Goal: Task Accomplishment & Management: Manage account settings

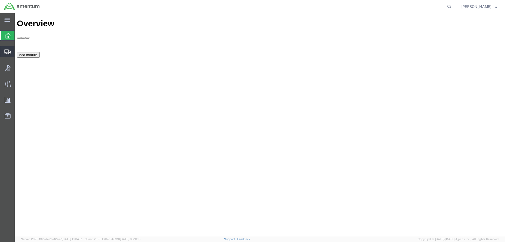
click at [0, 0] on span "Shipment Manager" at bounding box center [0, 0] width 0 height 0
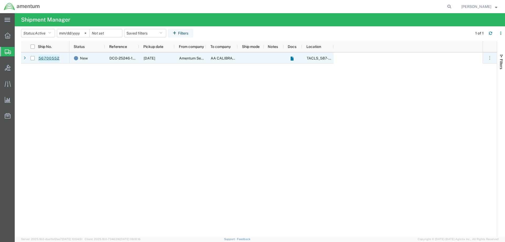
click at [49, 58] on link "56700552" at bounding box center [49, 58] width 22 height 8
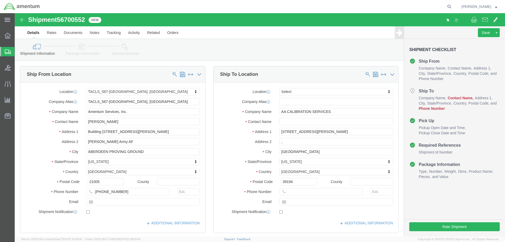
select select "42705"
select select
click input "text"
type input "Receiving"
click input "text"
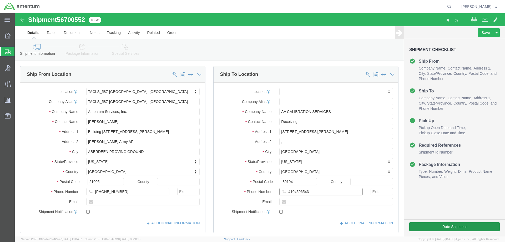
type input "4104596543"
click button "Rate Shipment"
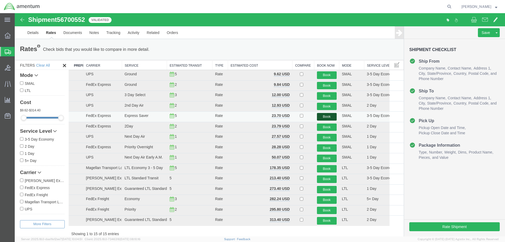
click at [324, 116] on button "Book" at bounding box center [327, 117] width 20 height 8
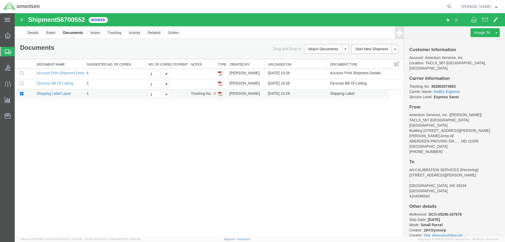
click at [53, 94] on link "Shipping Label Laser" at bounding box center [54, 93] width 35 height 4
click at [0, 0] on span "Shipment Manager" at bounding box center [0, 0] width 0 height 0
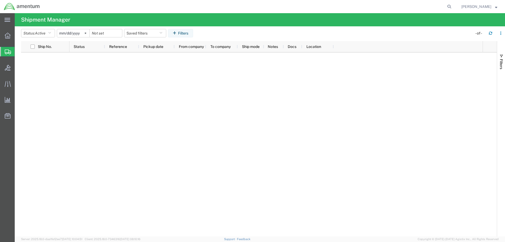
click at [0, 0] on span "Shipment Manager" at bounding box center [0, 0] width 0 height 0
click at [490, 33] on icon "button" at bounding box center [491, 33] width 4 height 4
click at [490, 32] on icon "button" at bounding box center [491, 33] width 4 height 4
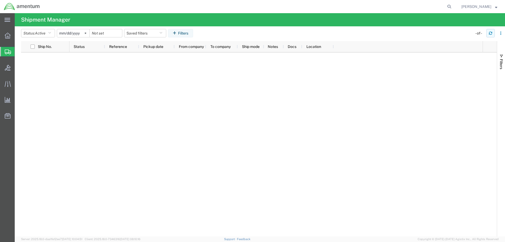
click at [490, 32] on icon "button" at bounding box center [491, 33] width 4 height 4
click at [490, 33] on g "button" at bounding box center [490, 33] width 3 height 3
click at [490, 33] on icon "button" at bounding box center [490, 33] width 3 height 1
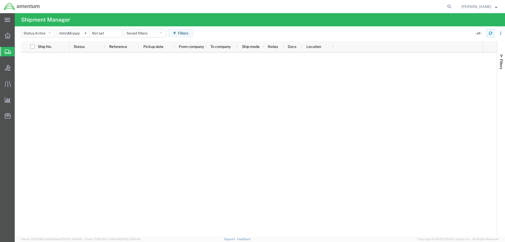
click at [490, 33] on icon "button" at bounding box center [490, 33] width 3 height 1
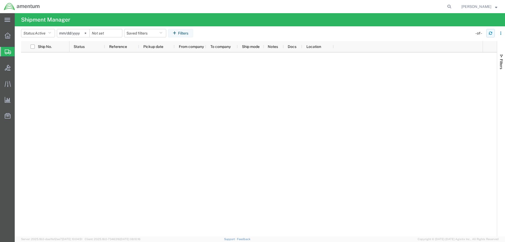
click at [489, 32] on icon "button" at bounding box center [491, 33] width 4 height 4
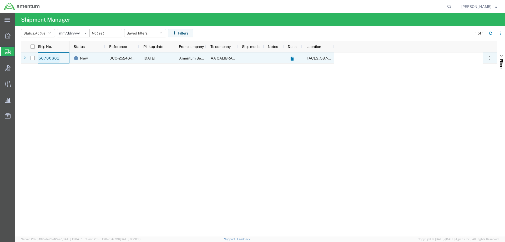
click at [48, 57] on link "56700661" at bounding box center [49, 58] width 22 height 8
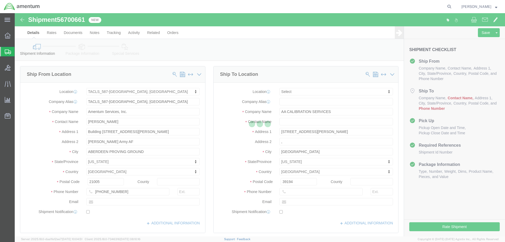
select select "42705"
select select
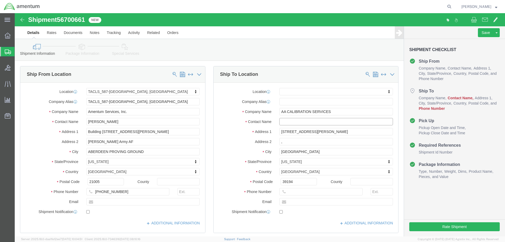
click input "text"
type input "r"
type input "RECEIVING"
click input "text"
type input "4104596543"
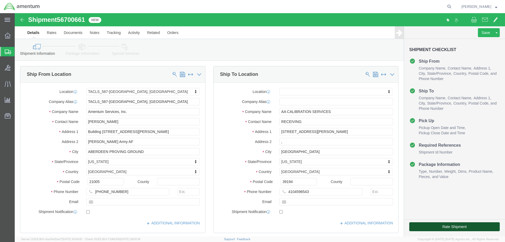
click button "Rate Shipment"
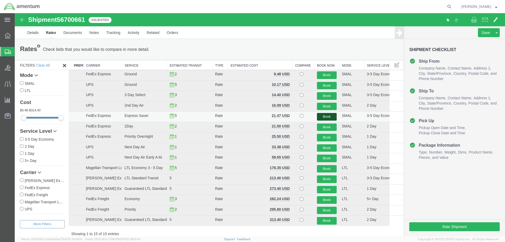
click at [317, 115] on button "Book" at bounding box center [327, 117] width 20 height 8
click at [325, 118] on button "Book" at bounding box center [327, 117] width 20 height 8
click at [323, 117] on button "Book" at bounding box center [327, 117] width 20 height 8
click at [28, 34] on link "Details" at bounding box center [33, 32] width 19 height 13
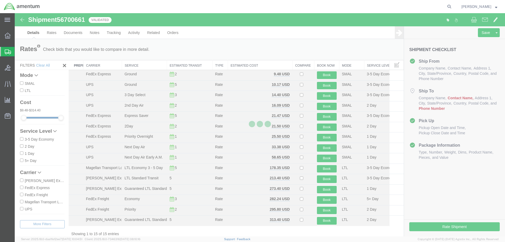
select select "42705"
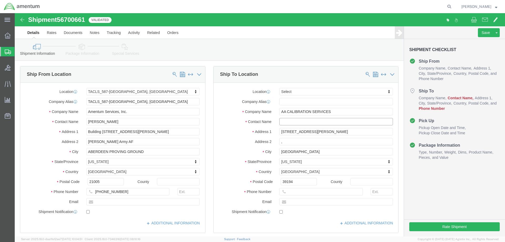
click input "text"
click input "RECE8VING"
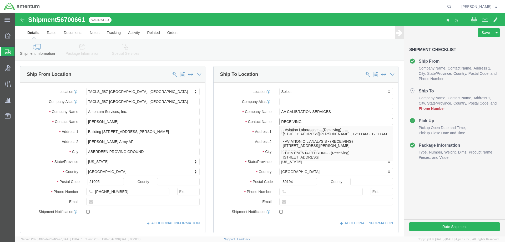
type input "RECEIVING"
click input "text"
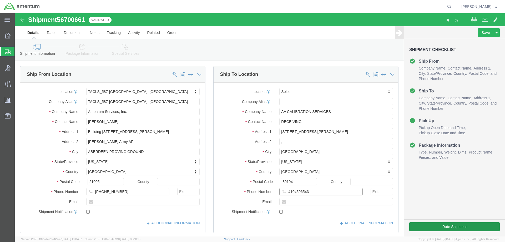
type input "4104596543"
click button "Rate Shipment"
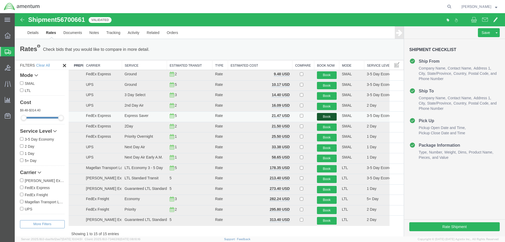
click at [322, 115] on button "Book" at bounding box center [327, 117] width 20 height 8
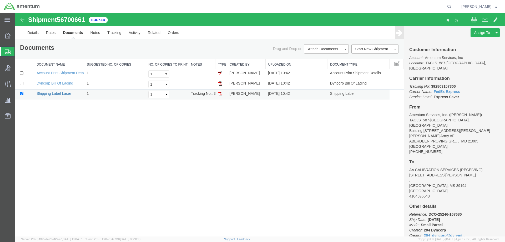
click at [47, 93] on link "Shipping Label Laser" at bounding box center [54, 93] width 35 height 4
click at [33, 32] on link "Details" at bounding box center [33, 32] width 19 height 13
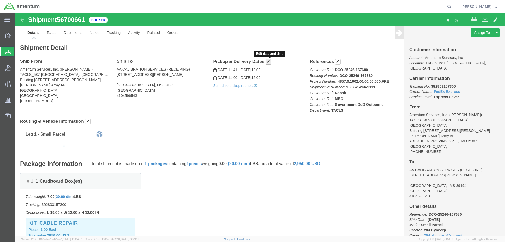
click button "button"
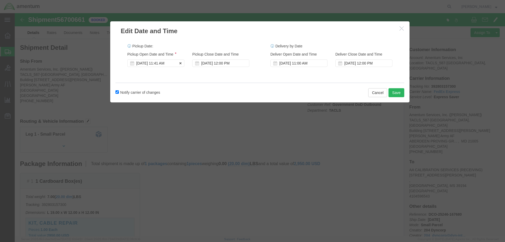
click div "[DATE] 11:41 AM"
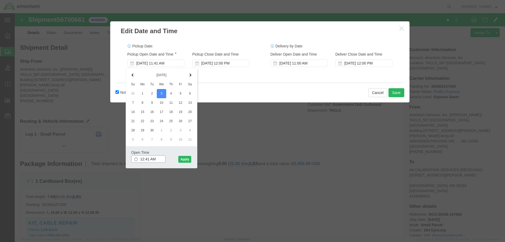
click input "12:41 AM"
type input "12:41 PM"
click button "Apply"
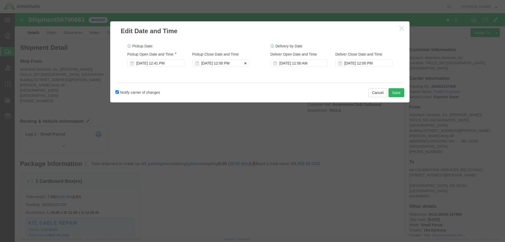
click div "[DATE] 12:00 PM"
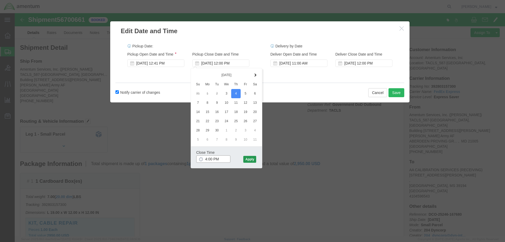
type input "4:00 PM"
click button "Apply"
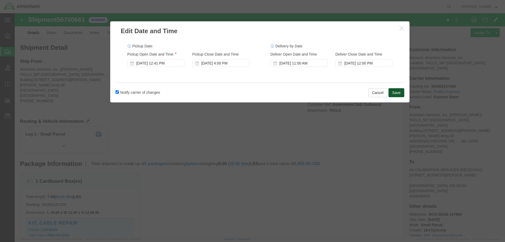
click button "Save"
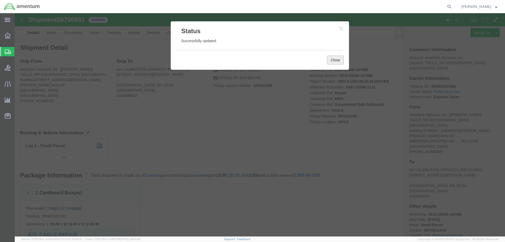
click button "Close"
